Goal: Check status: Check status

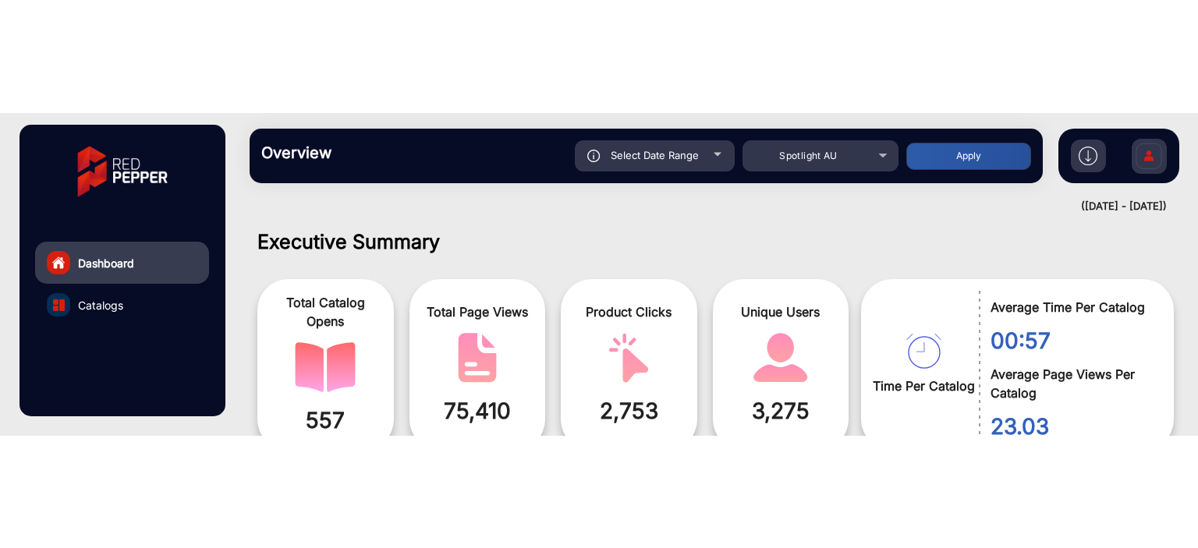
scroll to position [714, 0]
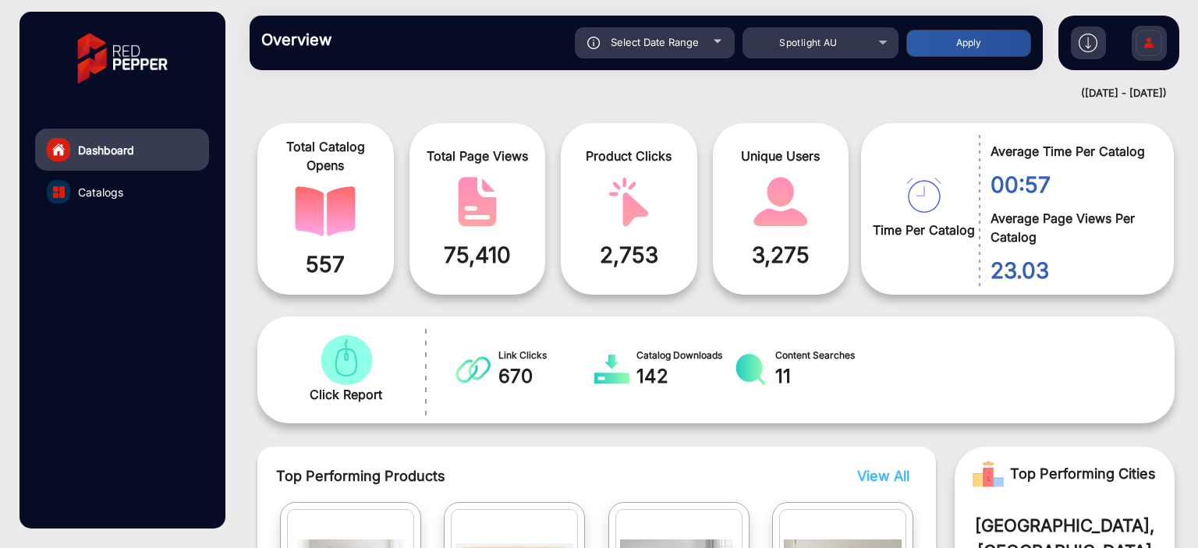
scroll to position [0, 0]
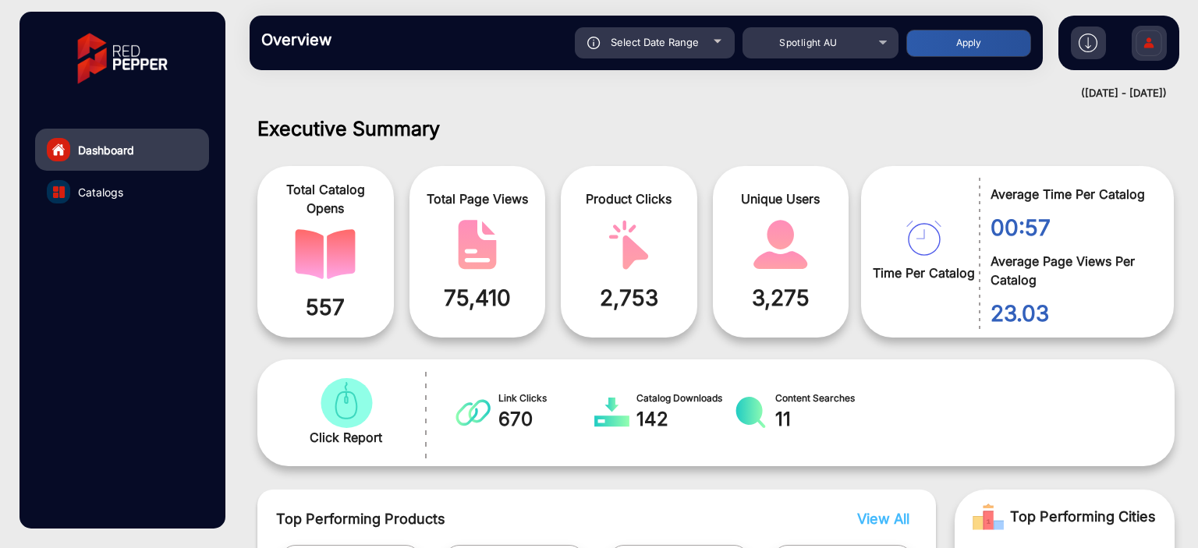
click at [703, 40] on div "Select Date Range" at bounding box center [655, 42] width 160 height 31
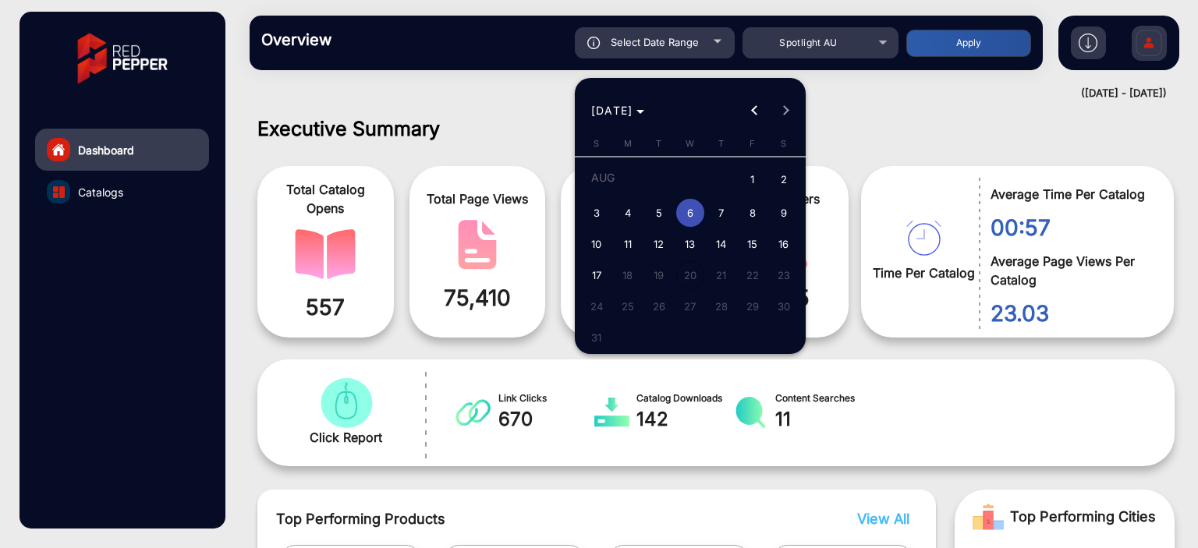
click at [755, 190] on span "1" at bounding box center [753, 181] width 28 height 32
type input "[DATE]"
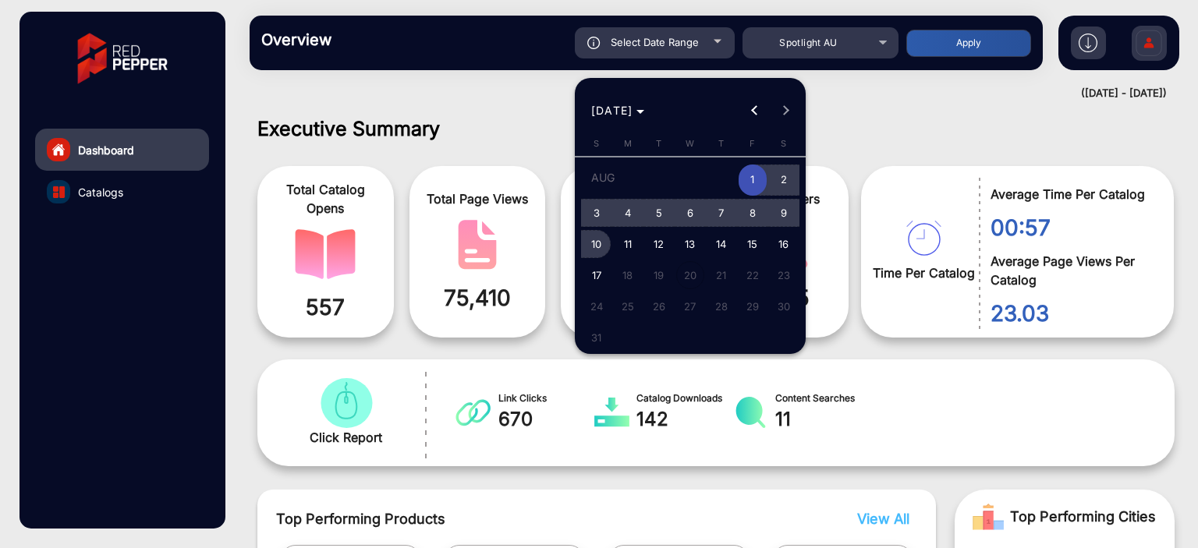
click at [590, 242] on span "10" at bounding box center [597, 244] width 28 height 28
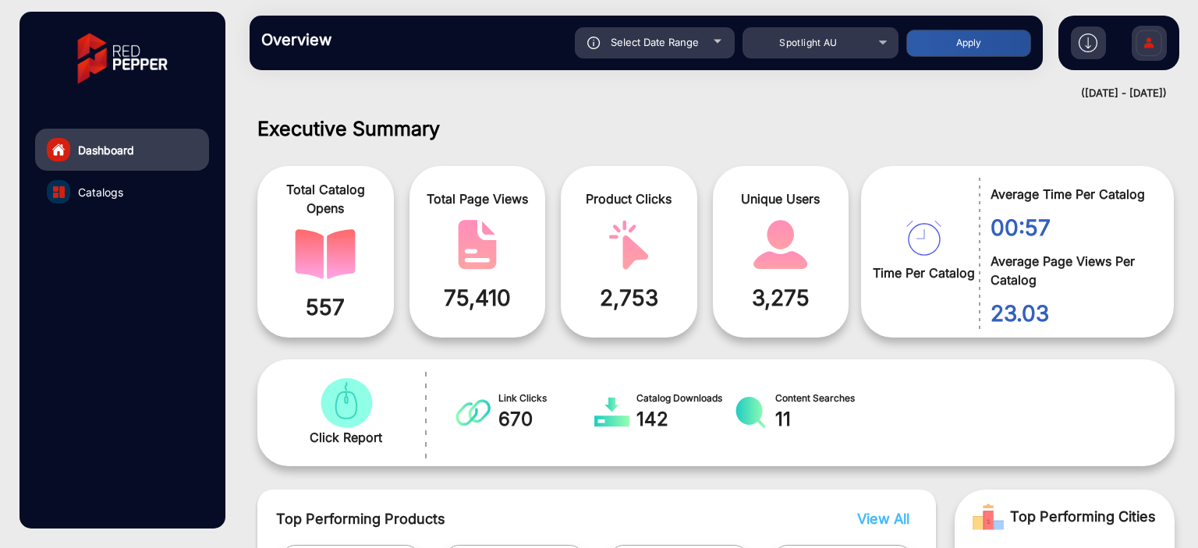
type input "[DATE]"
click at [718, 40] on div at bounding box center [718, 42] width 8 height 4
click at [708, 44] on div "Select Date Range" at bounding box center [655, 42] width 160 height 31
type input "[DATE]"
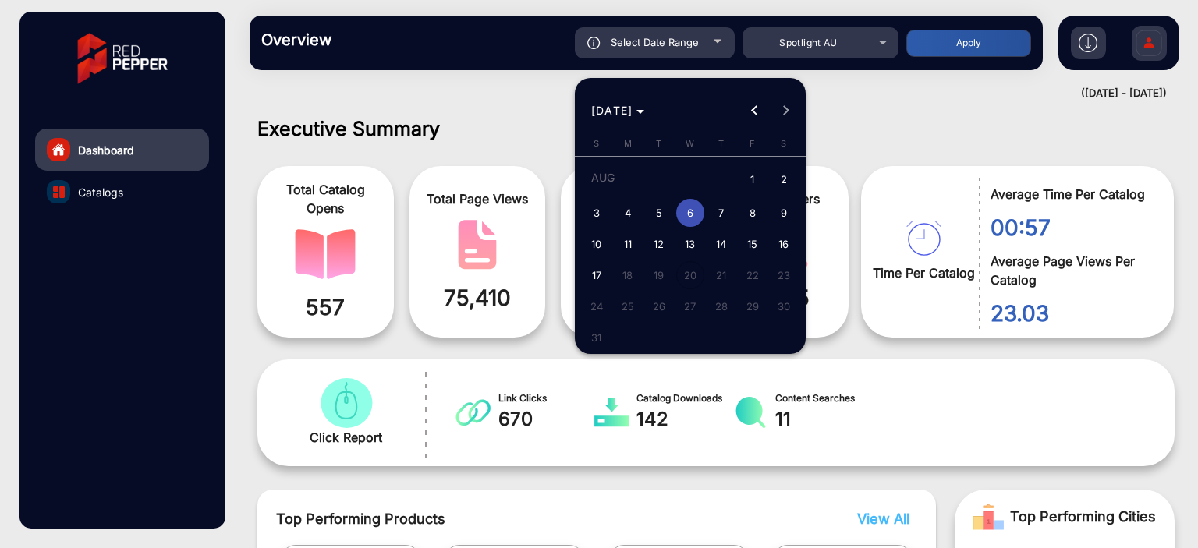
click at [605, 243] on span "10" at bounding box center [597, 244] width 28 height 28
type input "[DATE]"
click at [786, 238] on span "16" at bounding box center [784, 244] width 28 height 28
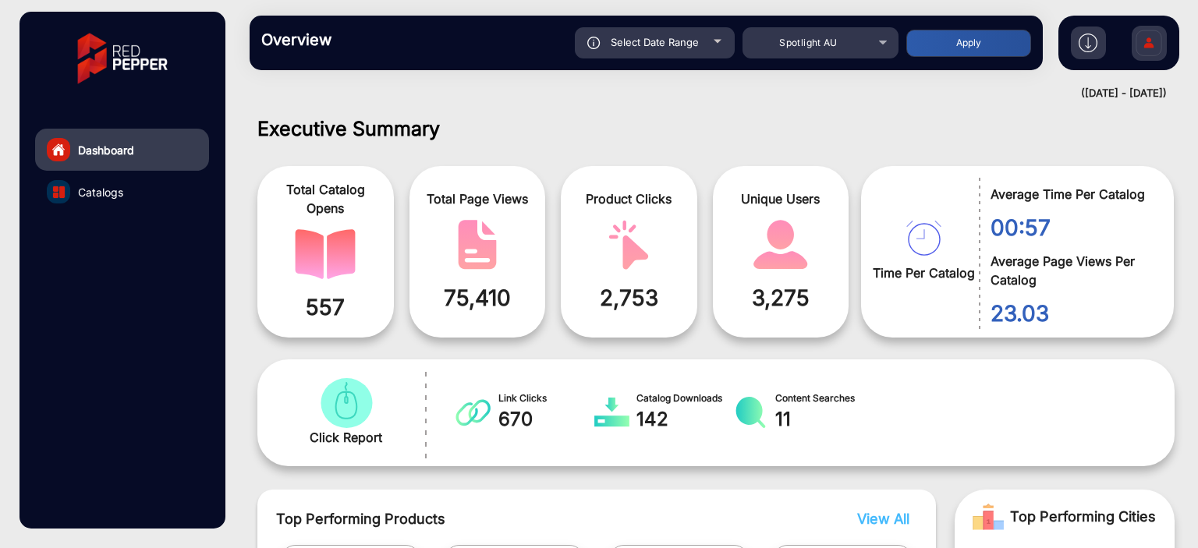
type input "[DATE]"
click at [962, 53] on button "Apply" at bounding box center [968, 43] width 125 height 27
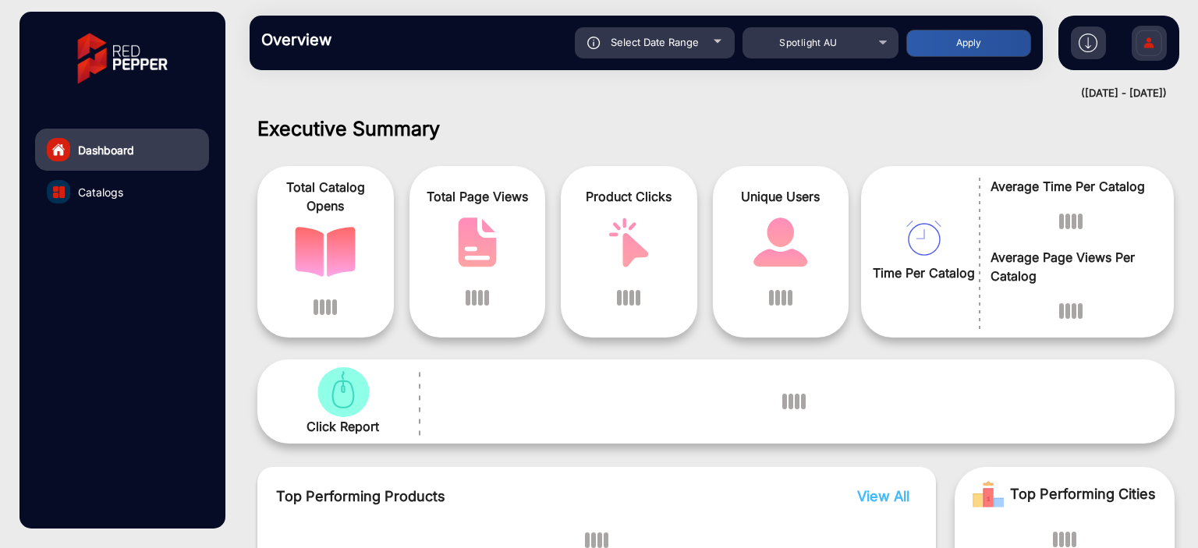
scroll to position [12, 0]
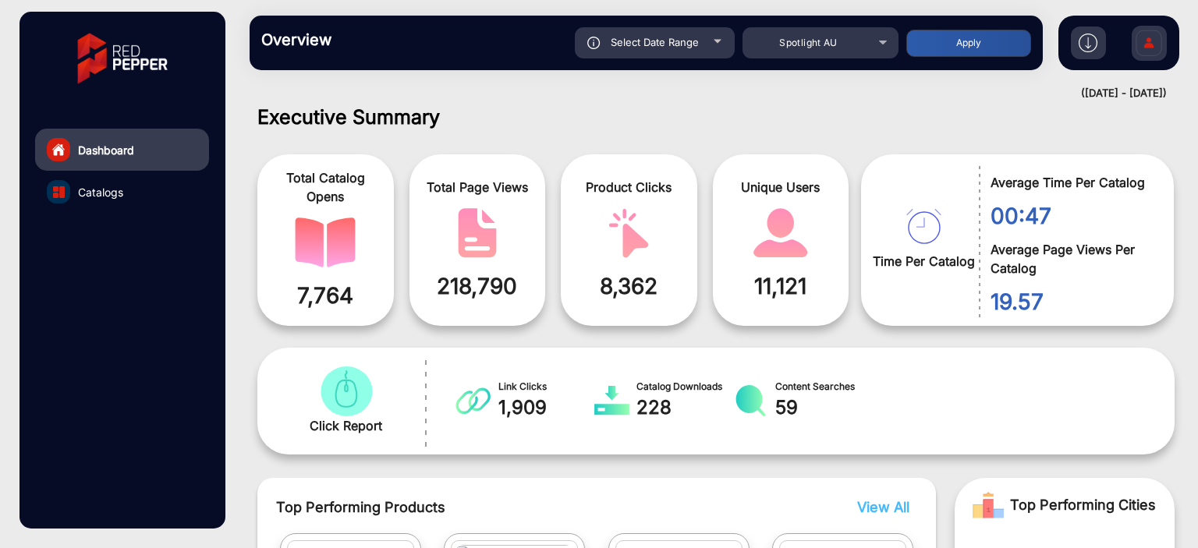
click at [933, 50] on button "Apply" at bounding box center [968, 43] width 125 height 27
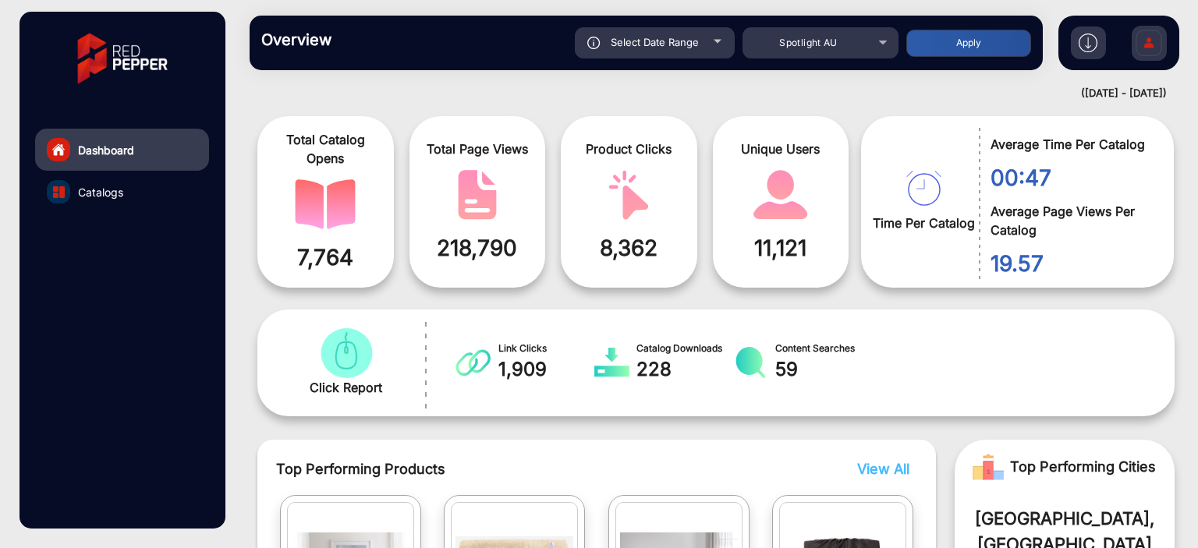
scroll to position [0, 0]
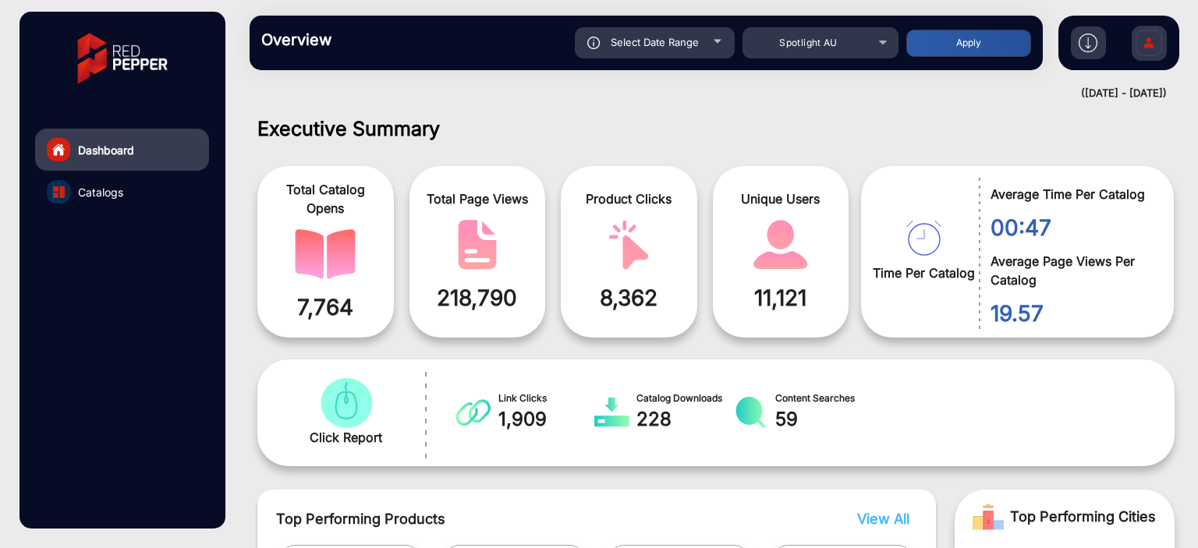
click at [701, 45] on div "Select Date Range" at bounding box center [655, 42] width 160 height 31
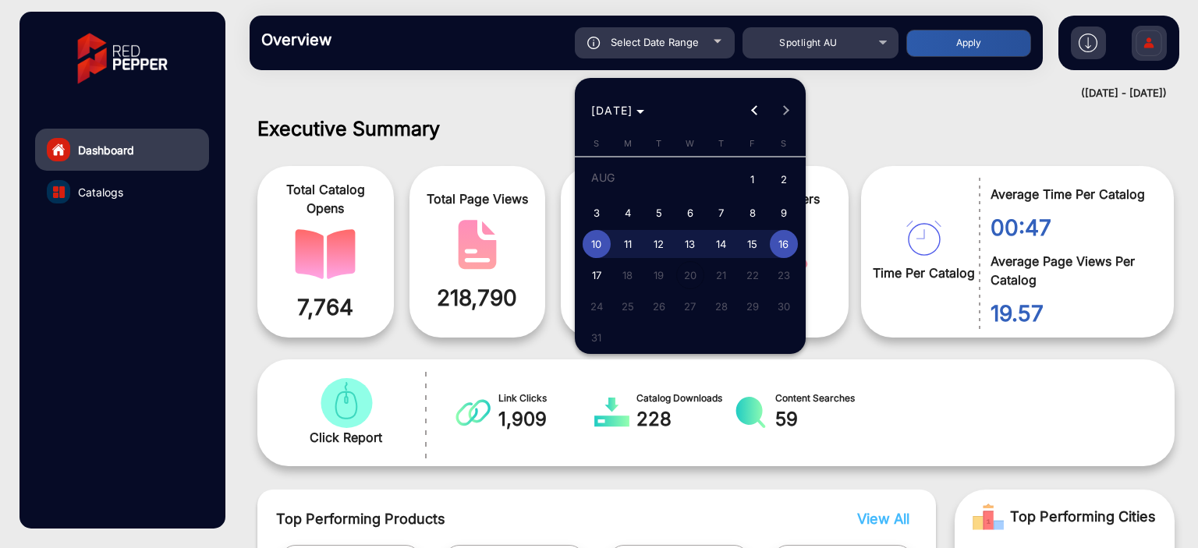
click at [757, 171] on span "1" at bounding box center [753, 181] width 28 height 32
type input "[DATE]"
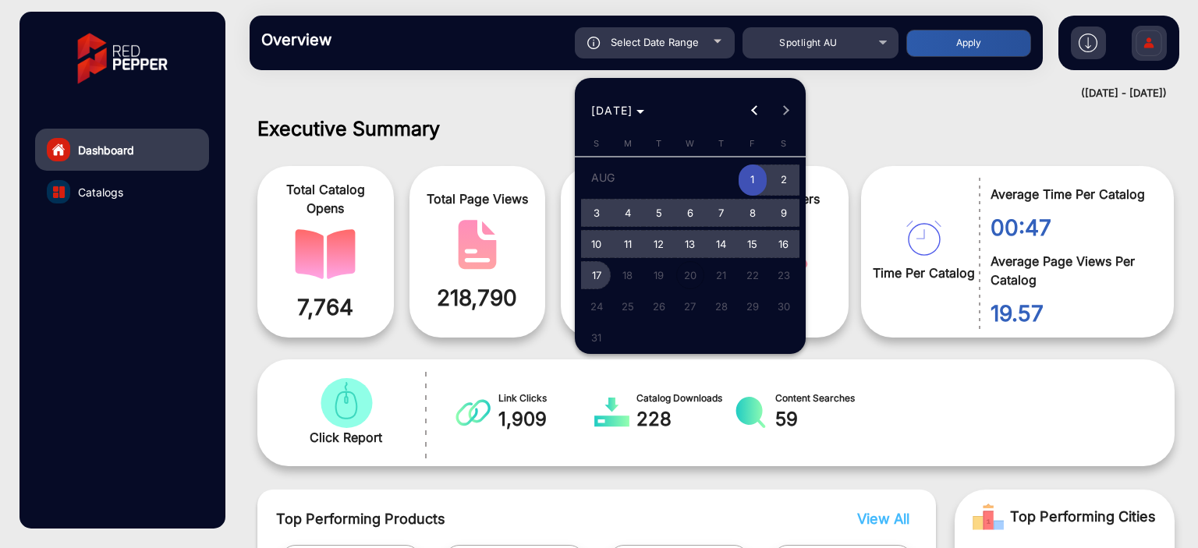
click at [595, 277] on span "17" at bounding box center [597, 275] width 28 height 28
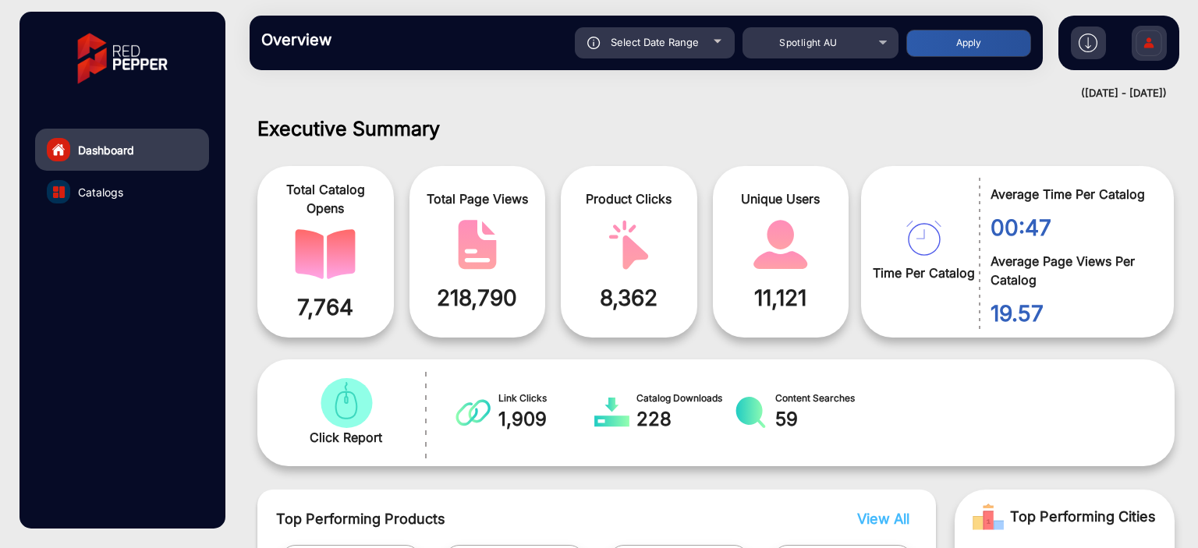
type input "[DATE]"
click at [899, 51] on div "Select Date Range [DATE] [DATE] – [DATE] End date Spotlight AU Apply" at bounding box center [684, 42] width 693 height 31
click at [913, 49] on button "Apply" at bounding box center [968, 43] width 125 height 27
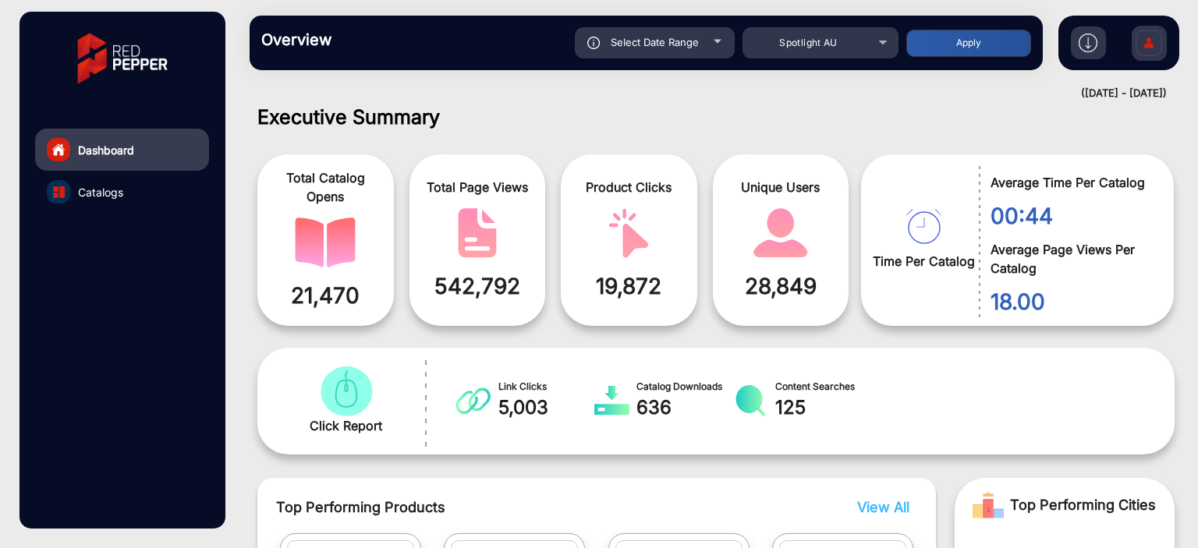
click at [712, 56] on div "Select Date Range" at bounding box center [655, 42] width 160 height 31
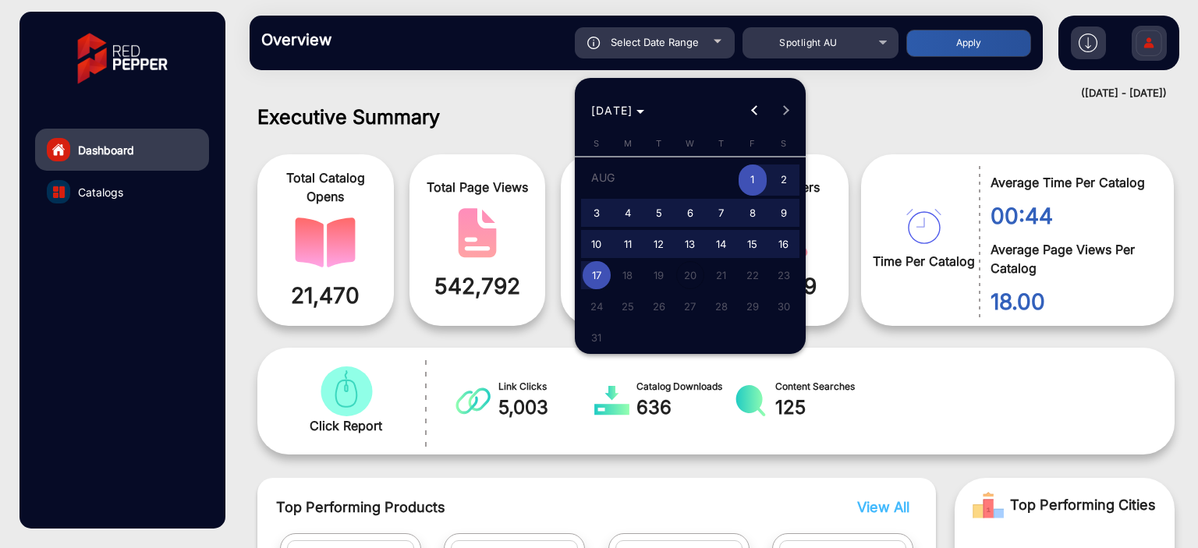
click at [878, 121] on div at bounding box center [599, 274] width 1198 height 548
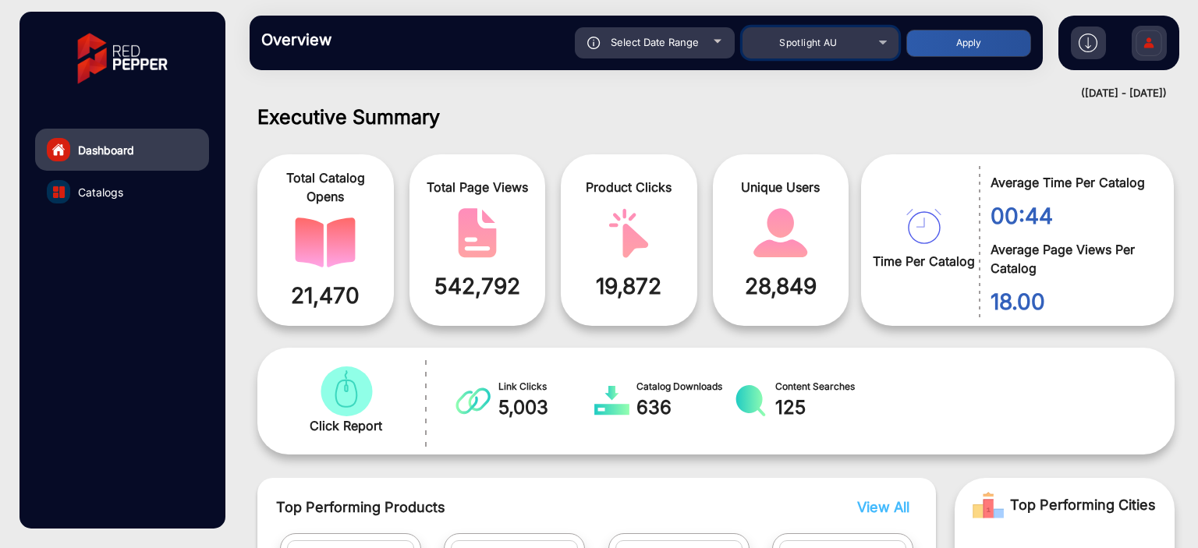
click at [862, 52] on mat-select "Spotlight AU" at bounding box center [821, 42] width 156 height 31
click at [862, 45] on div "Spotlight AU" at bounding box center [808, 43] width 125 height 19
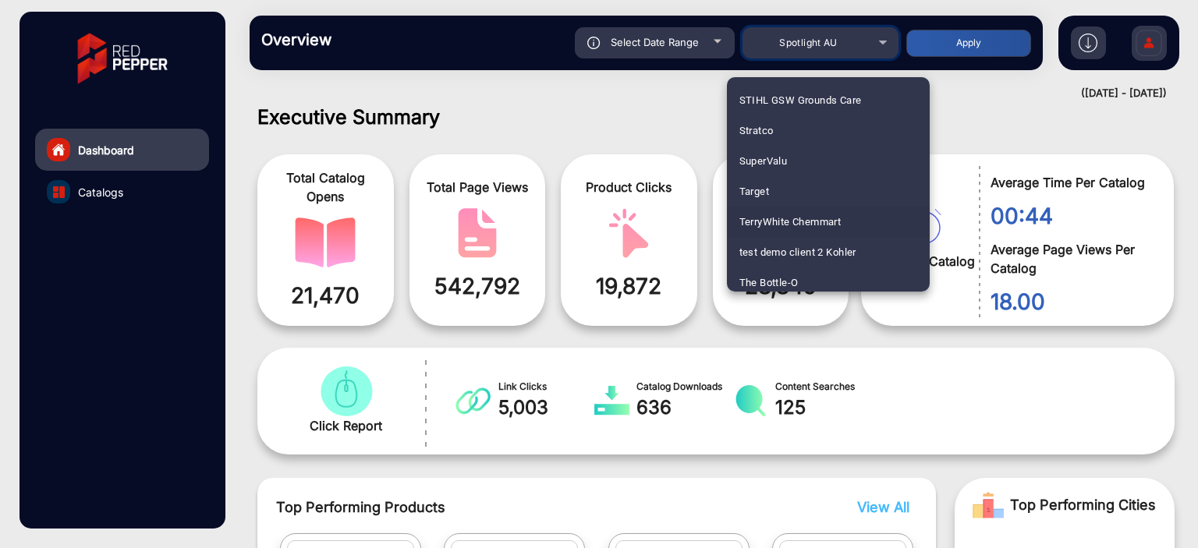
scroll to position [2379, 0]
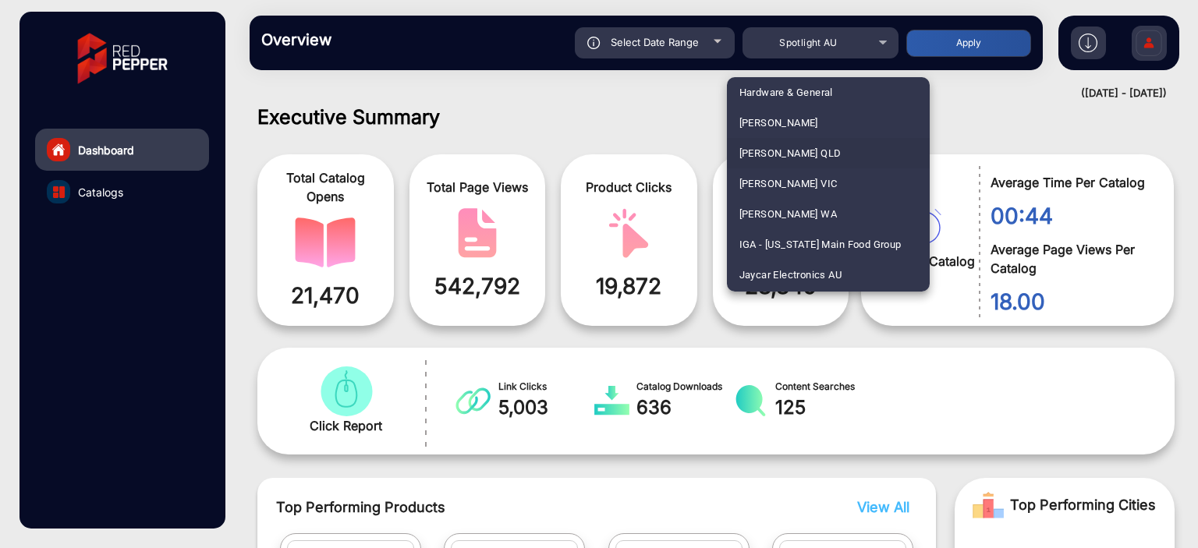
click at [818, 153] on span "[PERSON_NAME] QLD" at bounding box center [790, 153] width 102 height 30
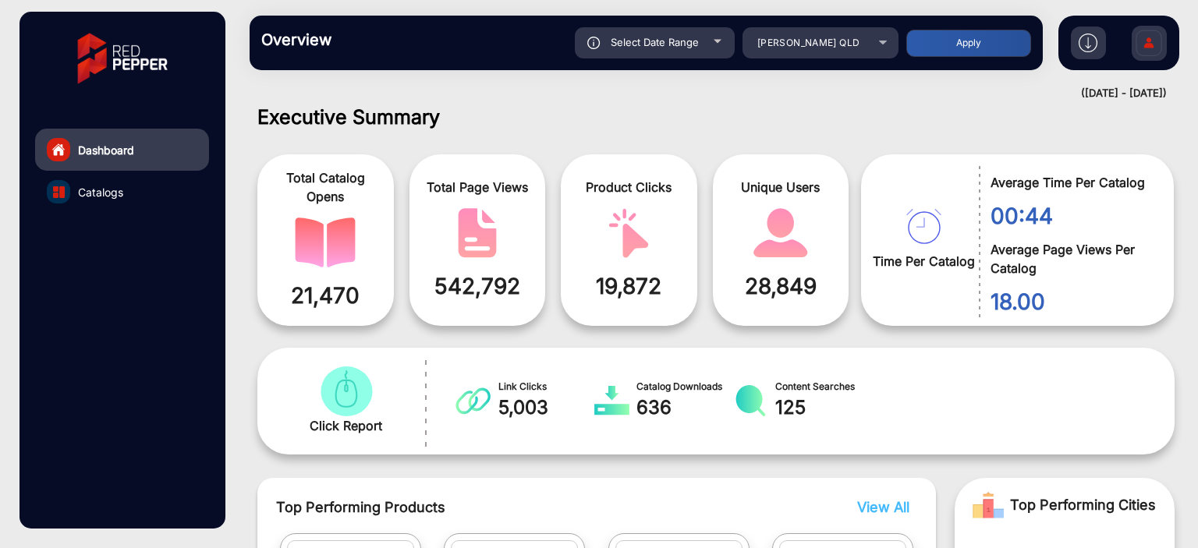
click at [976, 54] on button "Apply" at bounding box center [968, 43] width 125 height 27
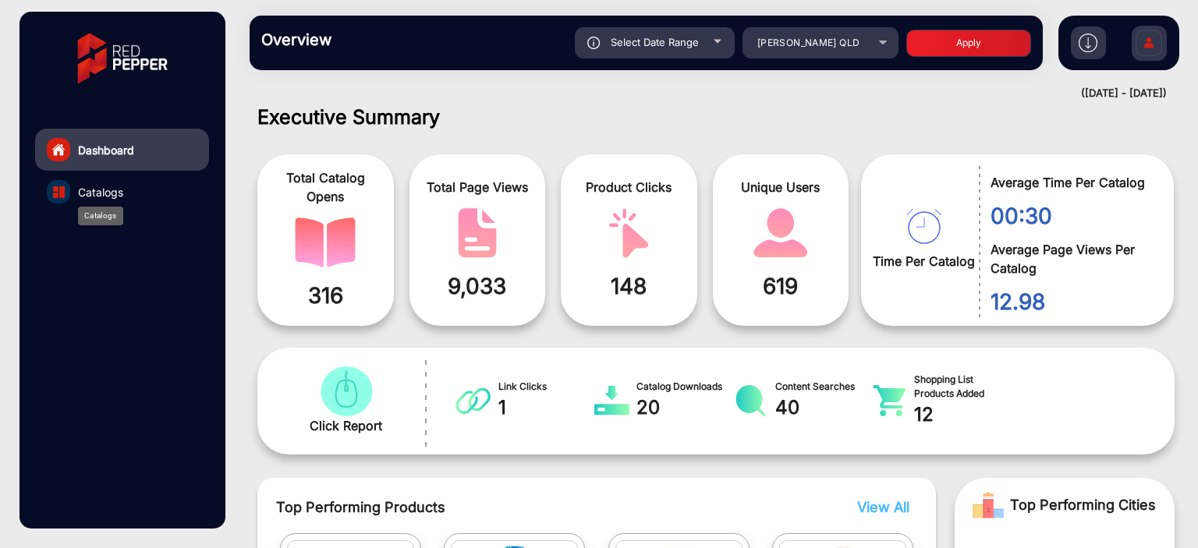
click at [119, 193] on span "Catalogs" at bounding box center [100, 192] width 45 height 16
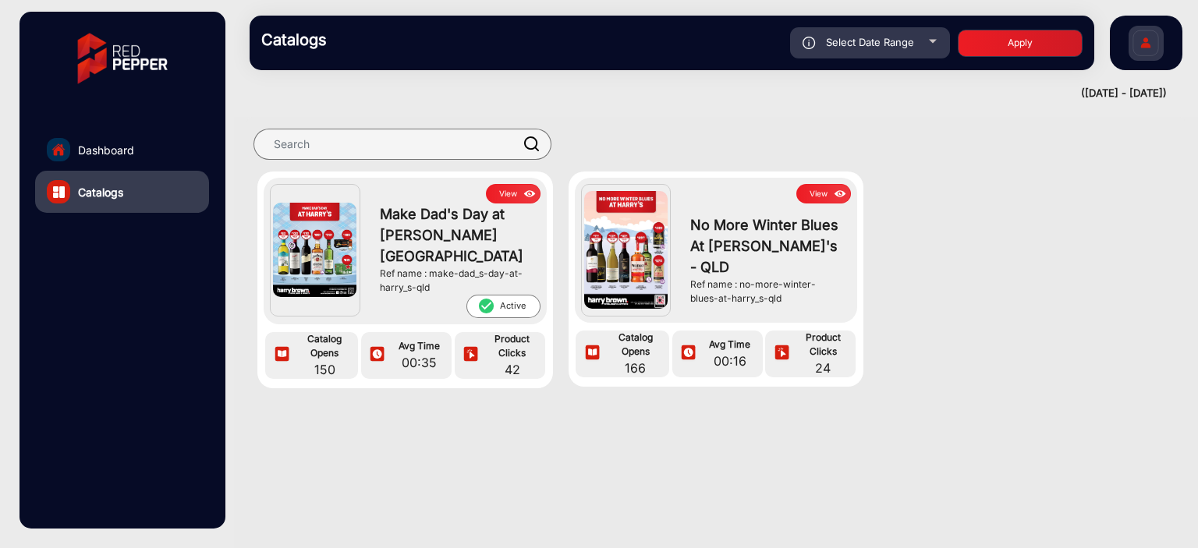
click at [150, 155] on link "Dashboard" at bounding box center [122, 150] width 174 height 42
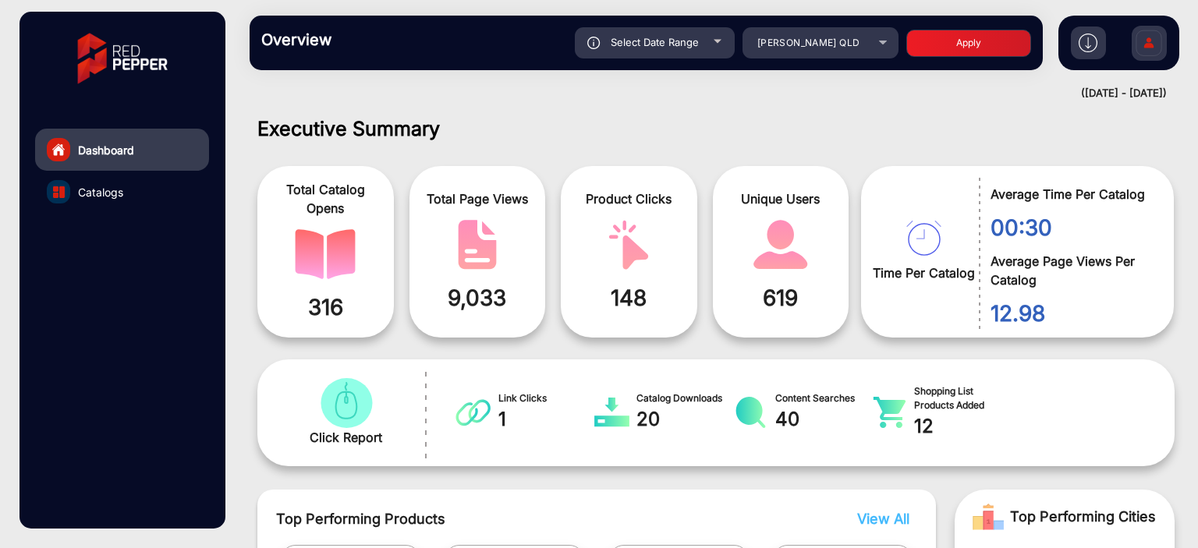
scroll to position [12, 0]
